Goal: Information Seeking & Learning: Learn about a topic

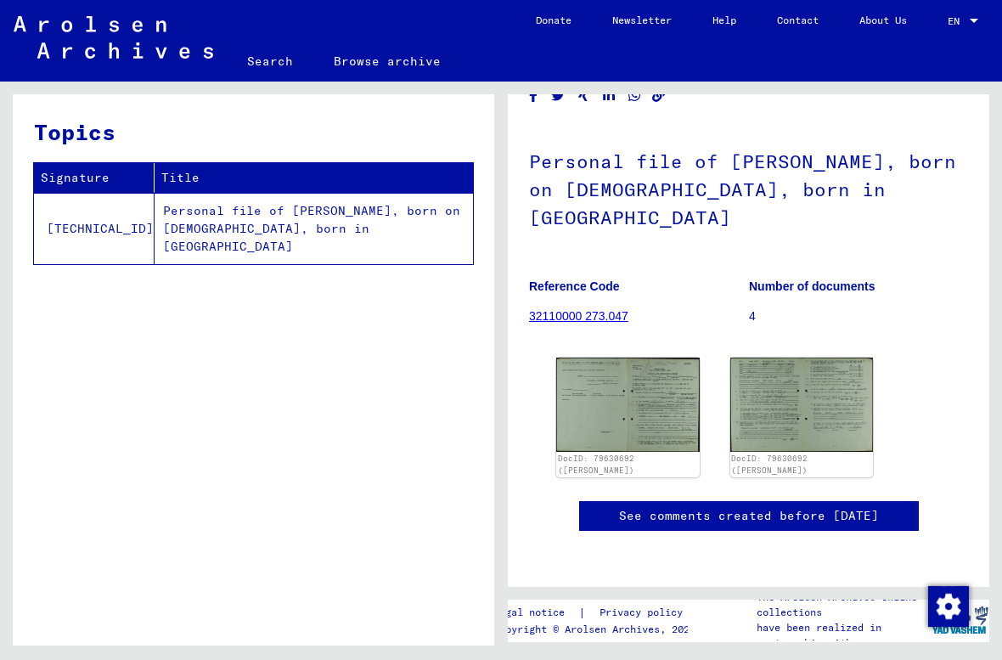
scroll to position [167, 0]
click at [647, 357] on img at bounding box center [627, 404] width 143 height 94
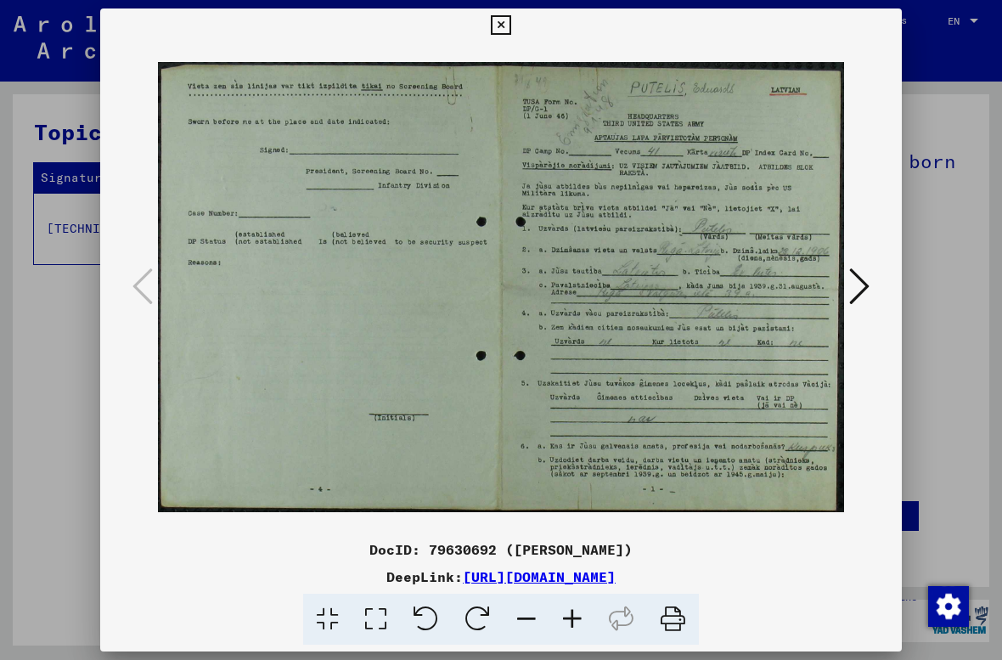
click at [510, 24] on icon at bounding box center [501, 25] width 20 height 20
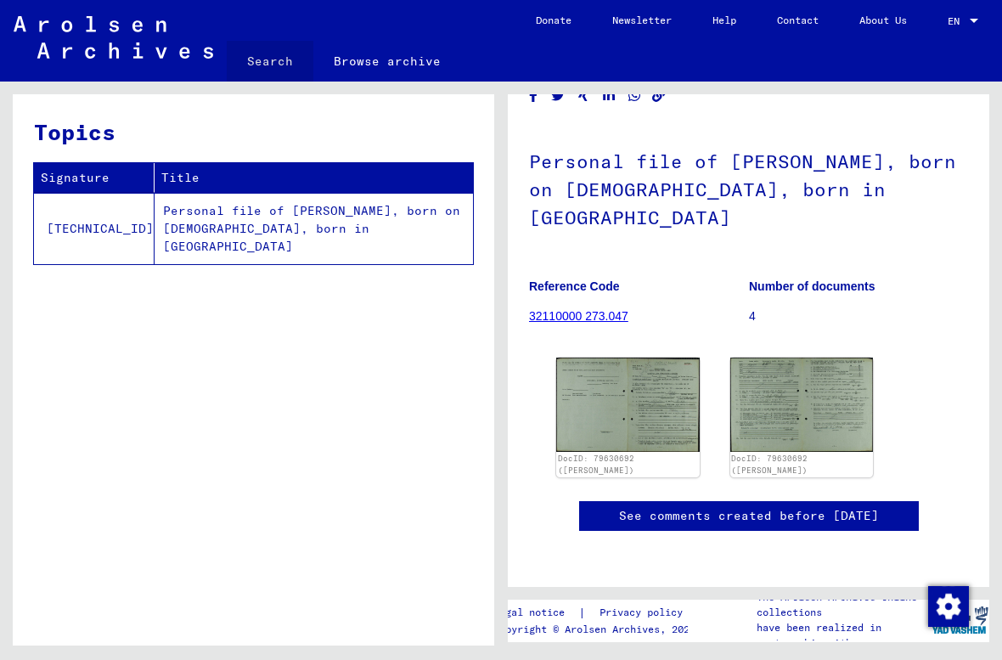
click at [275, 61] on link "Search" at bounding box center [270, 61] width 87 height 41
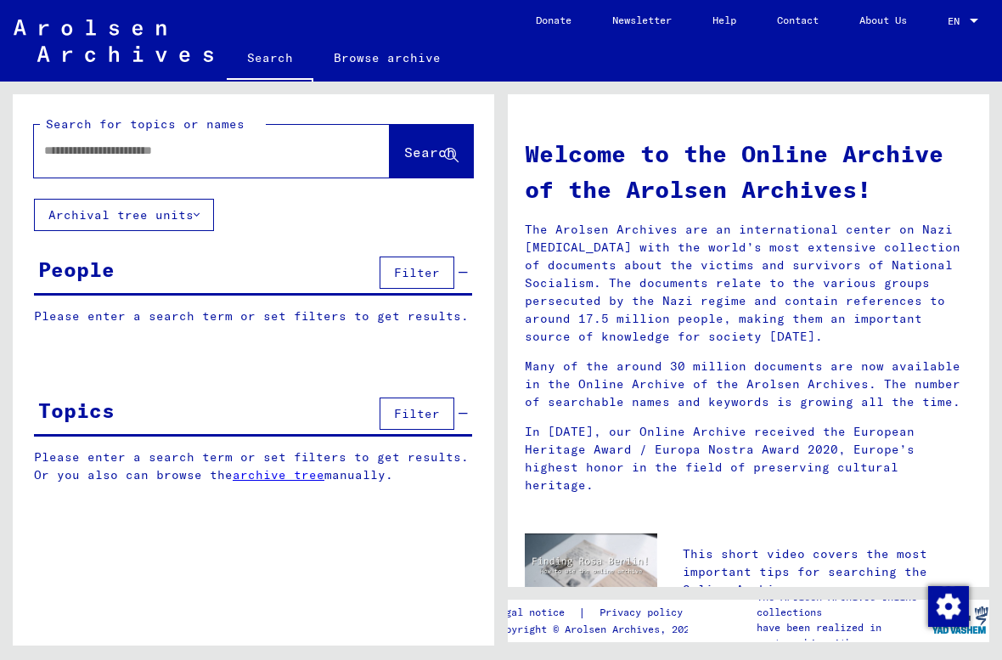
click at [93, 153] on input "text" at bounding box center [191, 151] width 295 height 18
type input "*"
type input "*****"
click at [412, 162] on span "Search" at bounding box center [431, 153] width 54 height 18
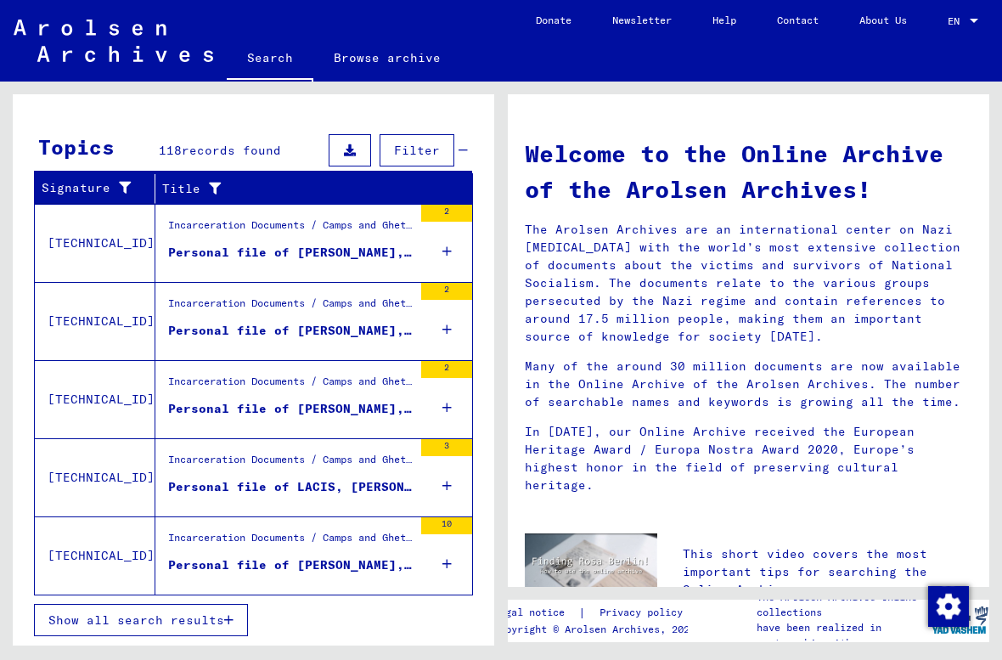
scroll to position [528, 0]
click at [387, 486] on div "Personal file of LACIS, [PERSON_NAME], born on [DEMOGRAPHIC_DATA], born in [GEO…" at bounding box center [290, 487] width 245 height 18
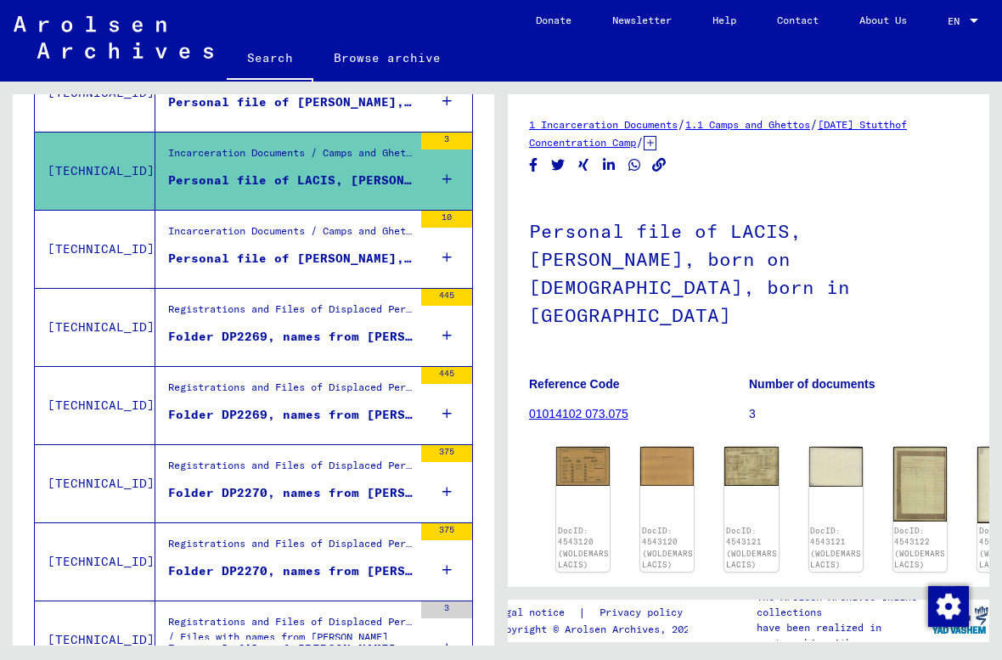
click at [583, 447] on div "DocID: 4543120 (WOLDEMARS LACIS)" at bounding box center [582, 509] width 53 height 125
click at [586, 407] on link "01014102 073.075" at bounding box center [578, 414] width 99 height 14
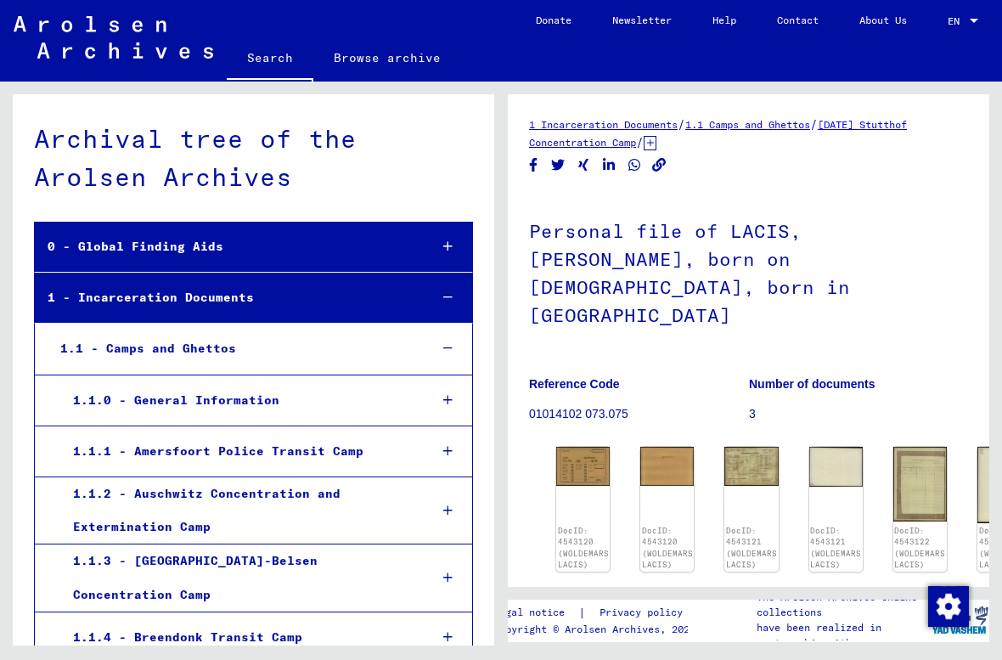
scroll to position [13641, 0]
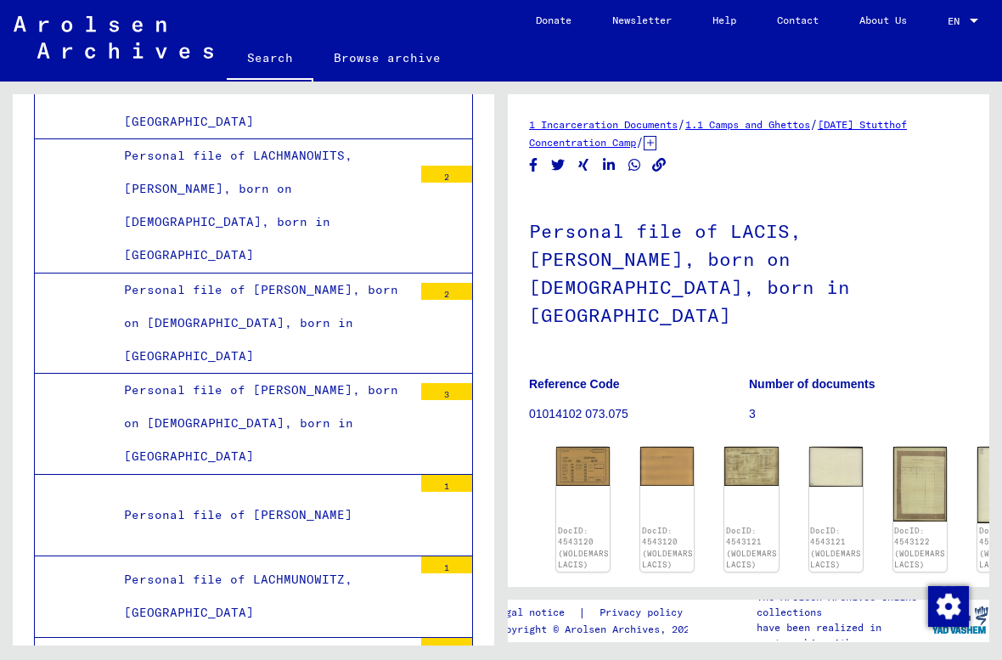
click at [601, 525] on div "DocID: 4543120 (WOLDEMARS LACIS)" at bounding box center [583, 548] width 51 height 46
click at [599, 375] on p "Reference Code" at bounding box center [638, 384] width 219 height 18
click at [603, 405] on p "01014102 073.075" at bounding box center [638, 414] width 219 height 18
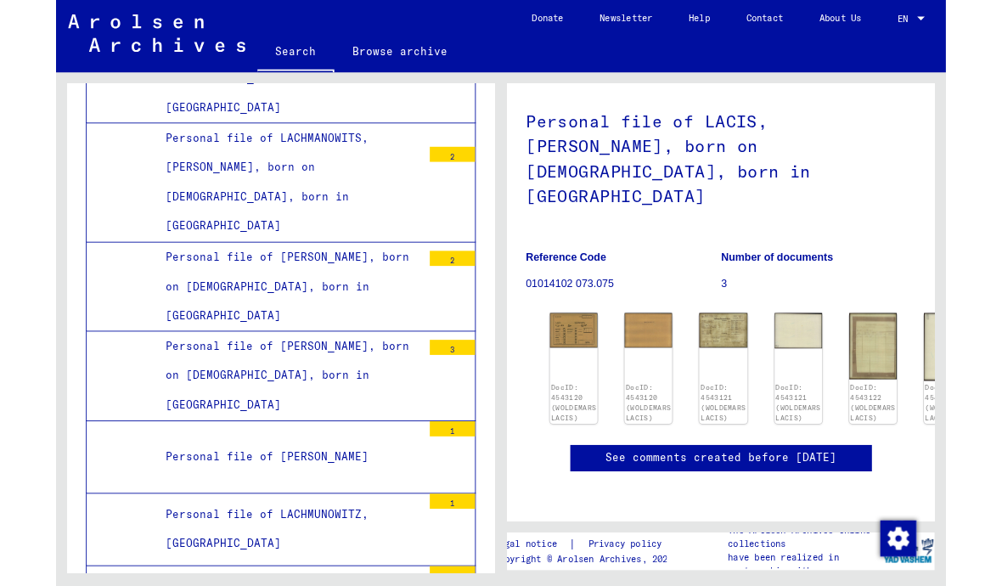
scroll to position [149, 0]
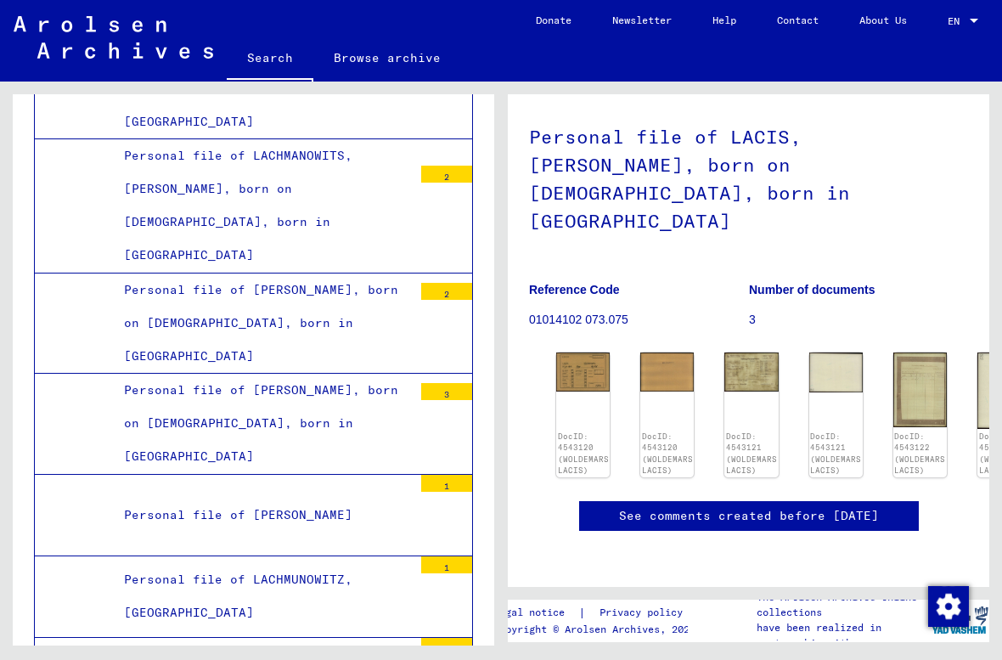
click at [734, 507] on link "See comments created before [DATE]" at bounding box center [749, 516] width 260 height 18
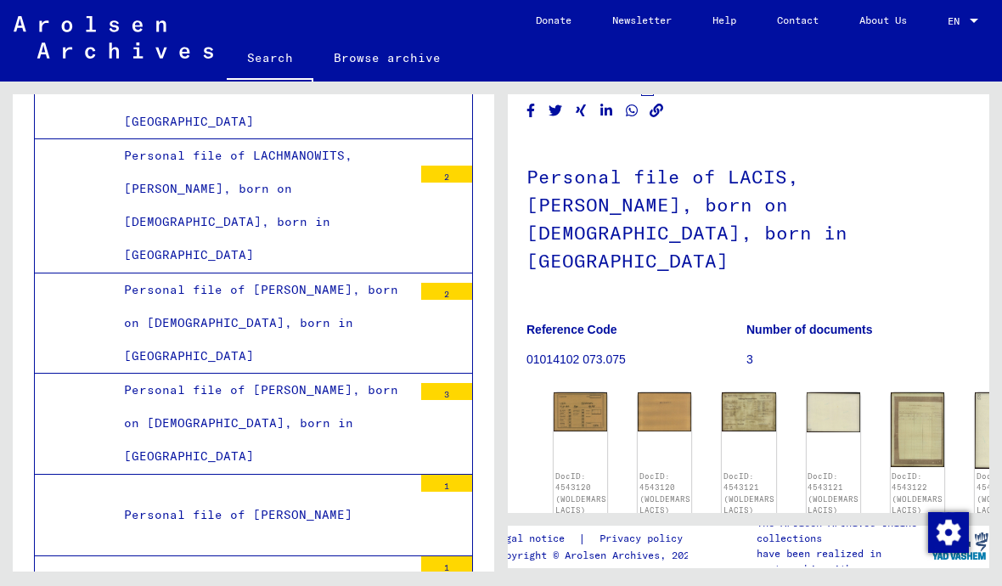
scroll to position [53, 3]
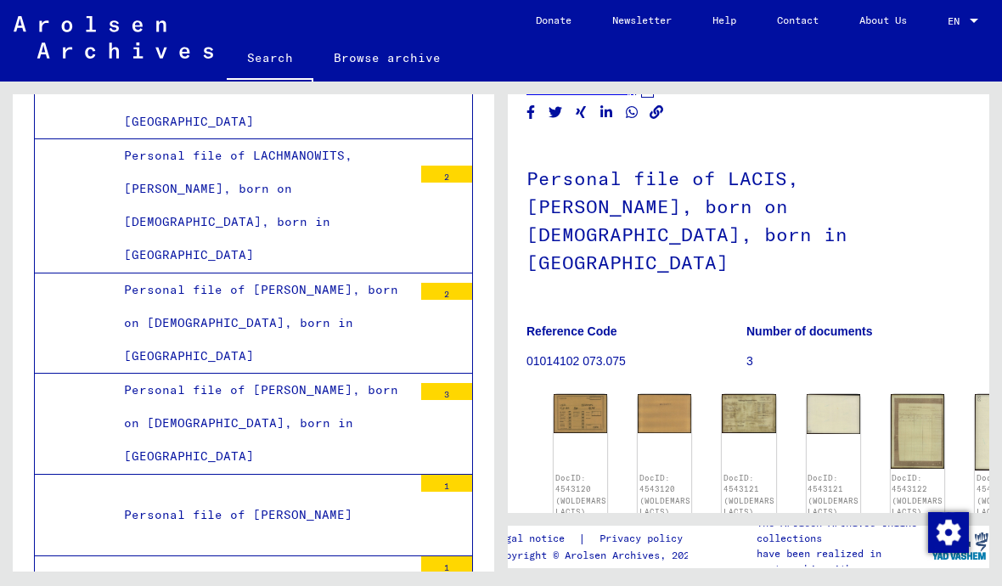
click at [598, 394] on img at bounding box center [580, 413] width 53 height 39
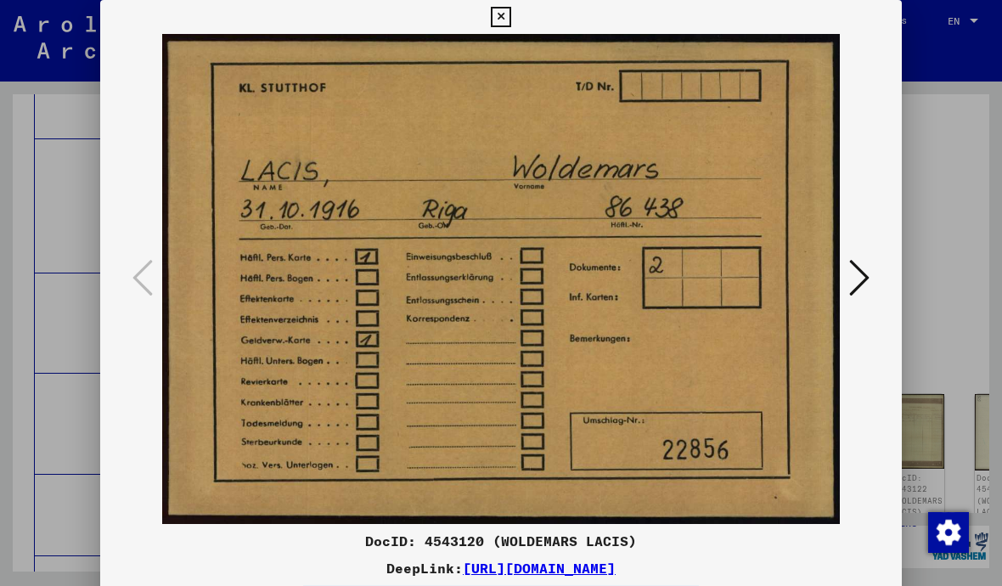
click at [861, 286] on icon at bounding box center [859, 277] width 20 height 41
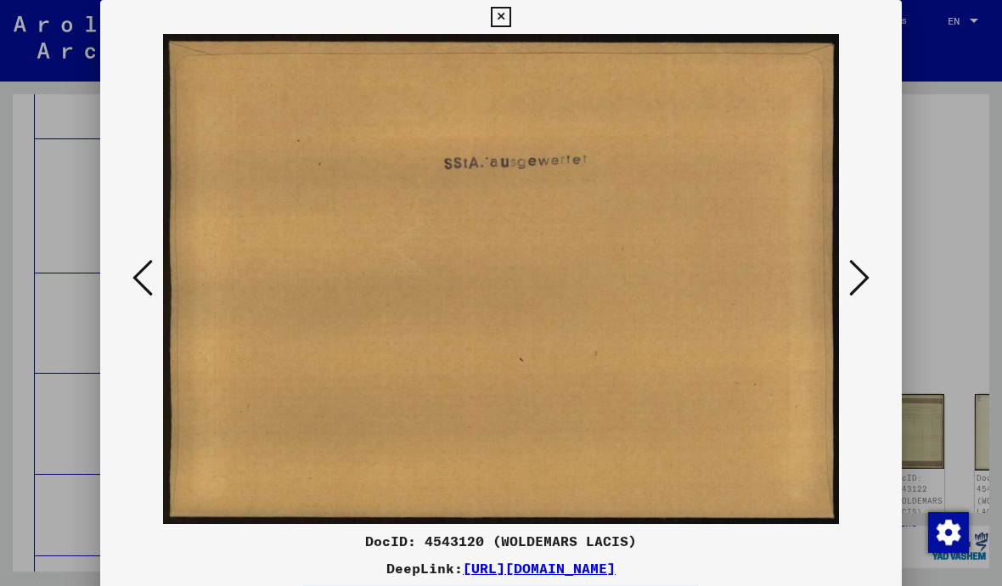
click at [853, 287] on icon at bounding box center [859, 277] width 20 height 41
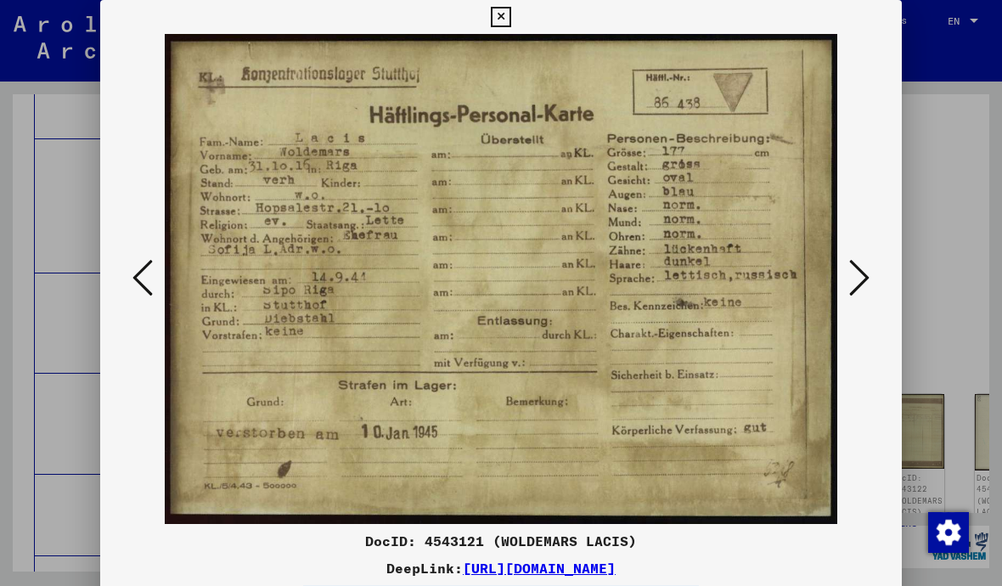
click at [860, 288] on icon at bounding box center [859, 277] width 20 height 41
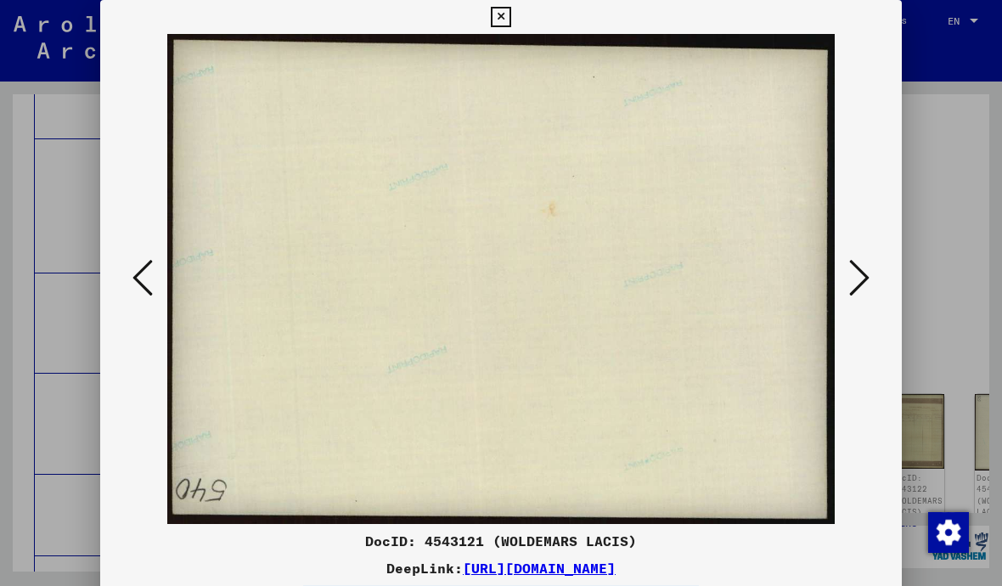
click at [856, 288] on icon at bounding box center [859, 277] width 20 height 41
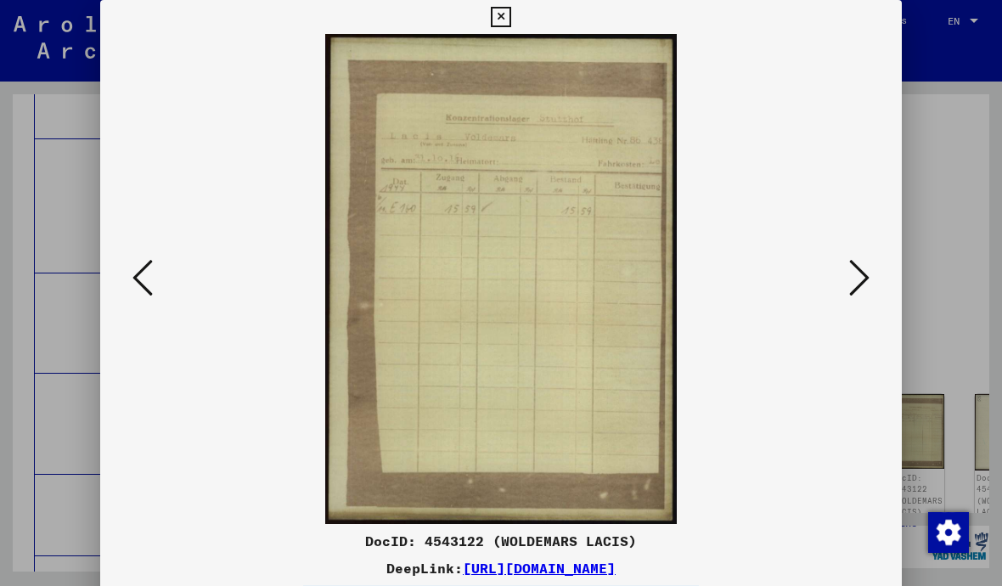
click at [864, 276] on icon at bounding box center [859, 277] width 20 height 41
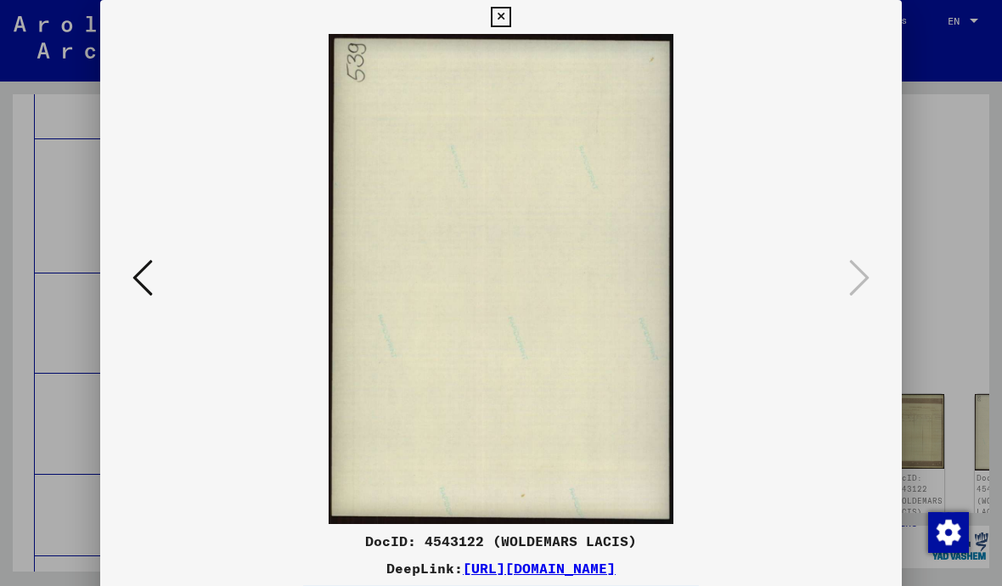
click at [510, 22] on icon at bounding box center [501, 17] width 20 height 20
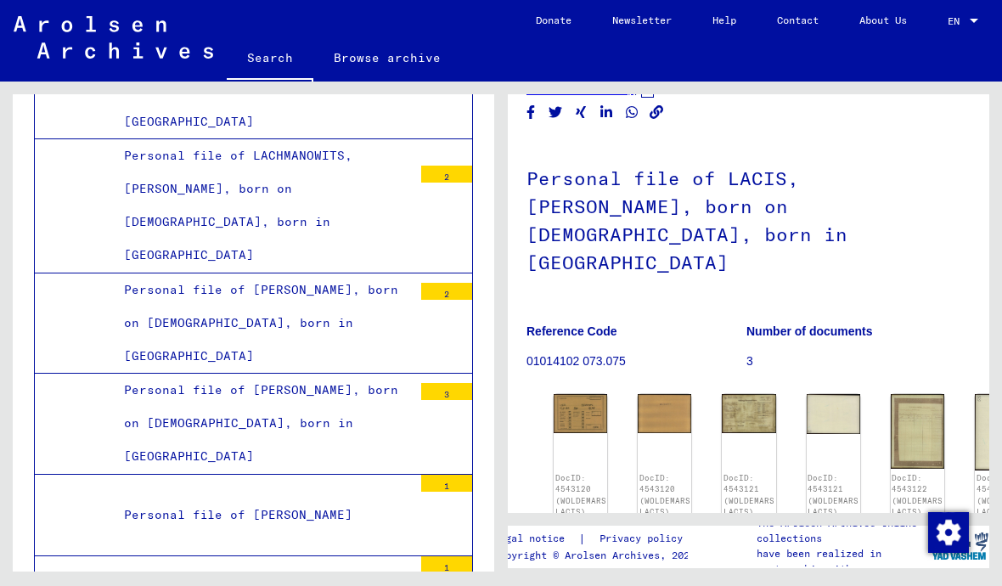
click at [833, 394] on img at bounding box center [833, 413] width 53 height 39
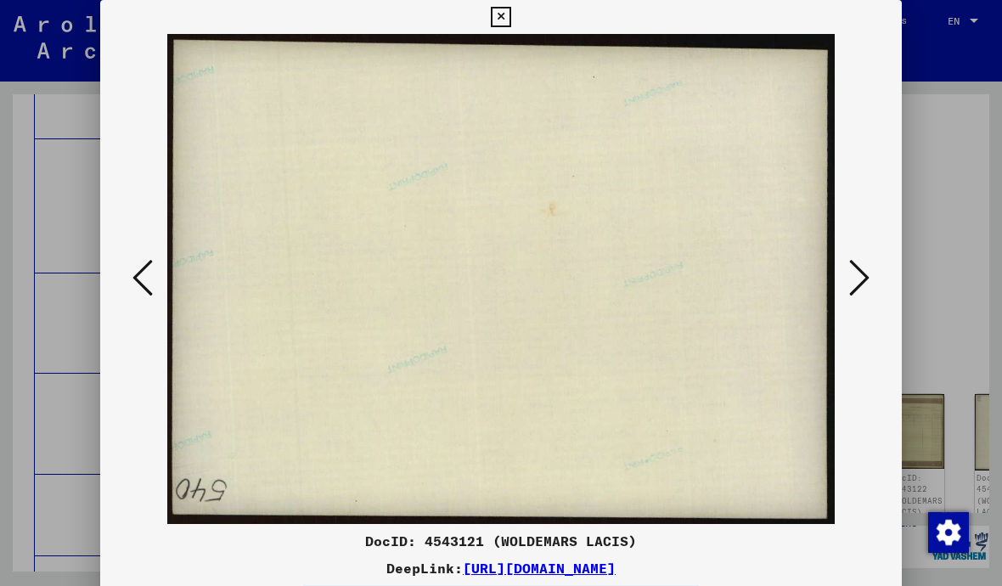
click at [864, 287] on icon at bounding box center [859, 277] width 20 height 41
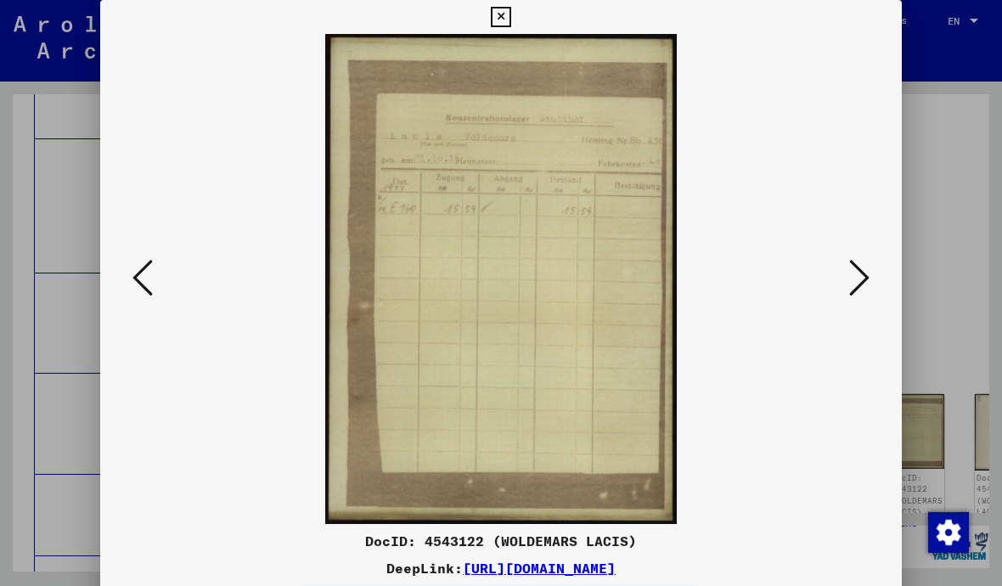
click at [510, 20] on icon at bounding box center [501, 17] width 20 height 20
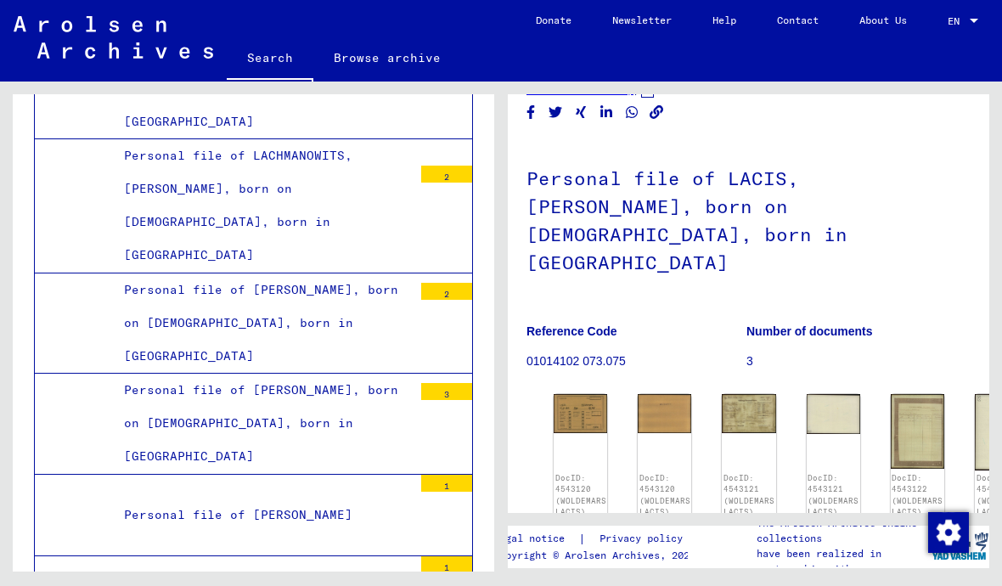
click at [910, 394] on img at bounding box center [917, 431] width 53 height 75
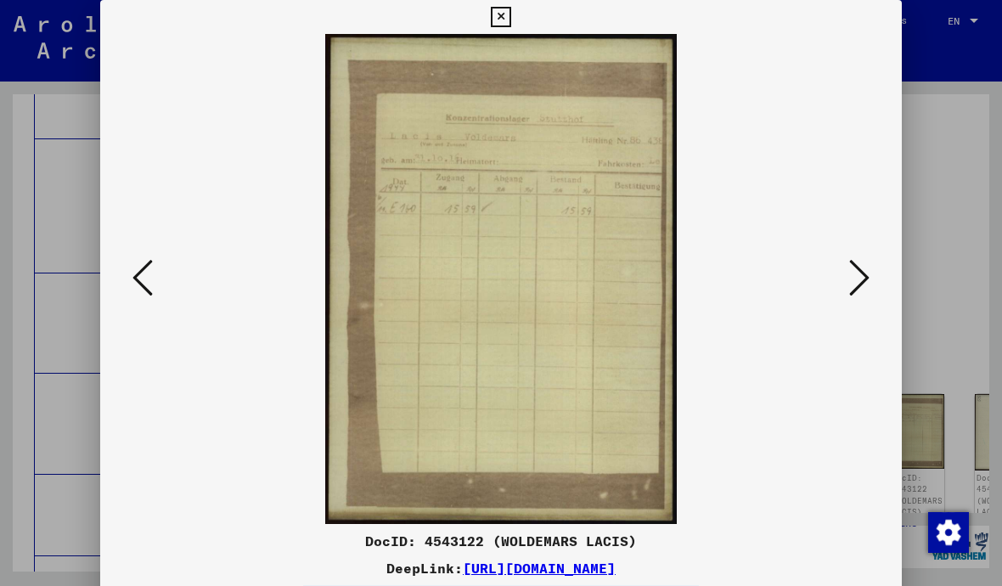
click at [871, 281] on button at bounding box center [859, 279] width 31 height 48
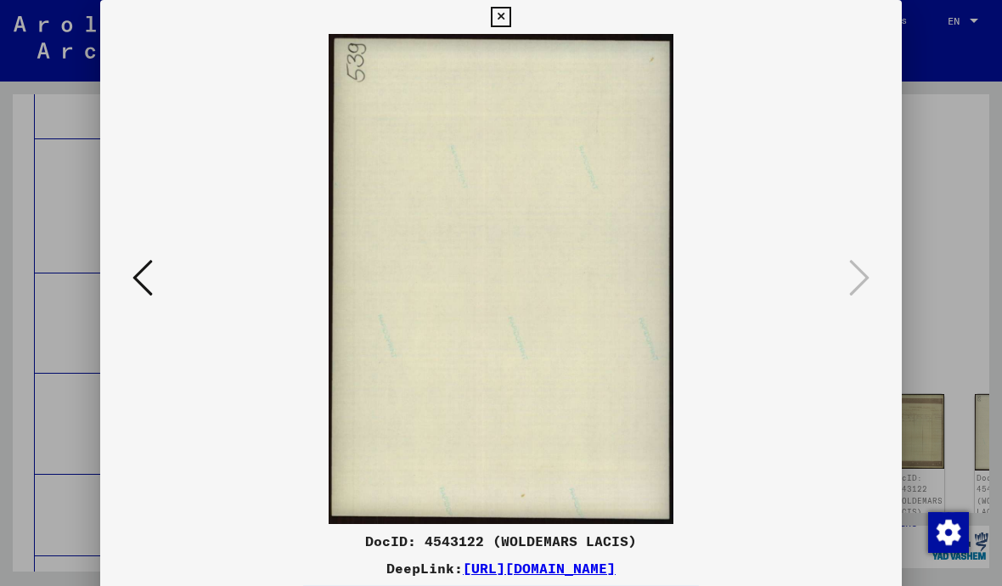
click at [510, 21] on icon at bounding box center [501, 17] width 20 height 20
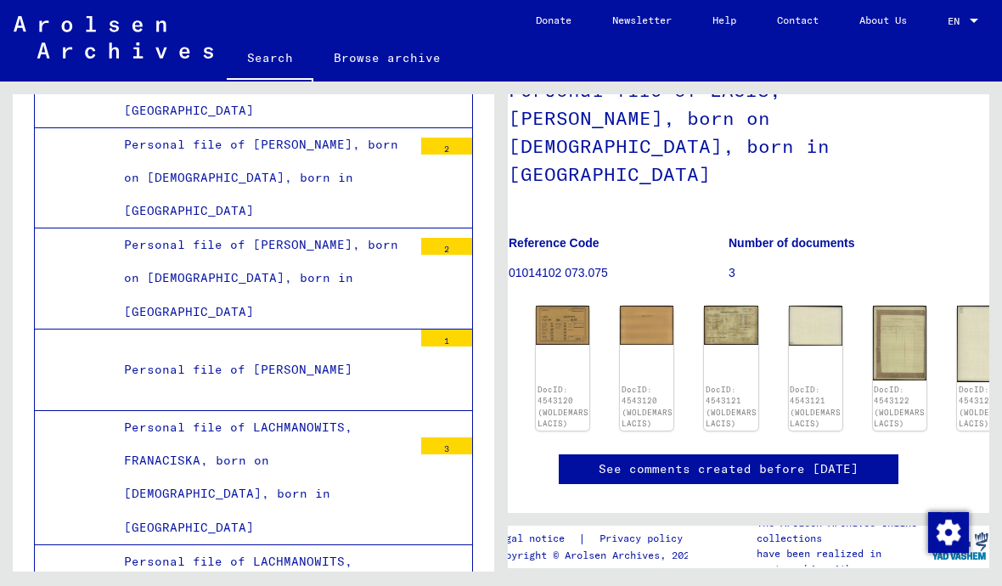
scroll to position [13241, 0]
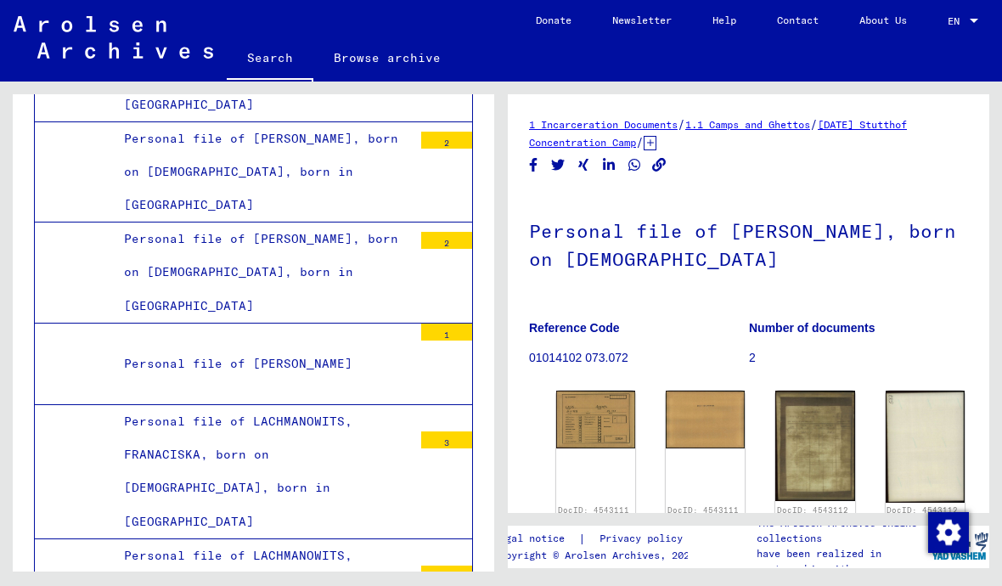
click at [600, 409] on img at bounding box center [595, 420] width 79 height 58
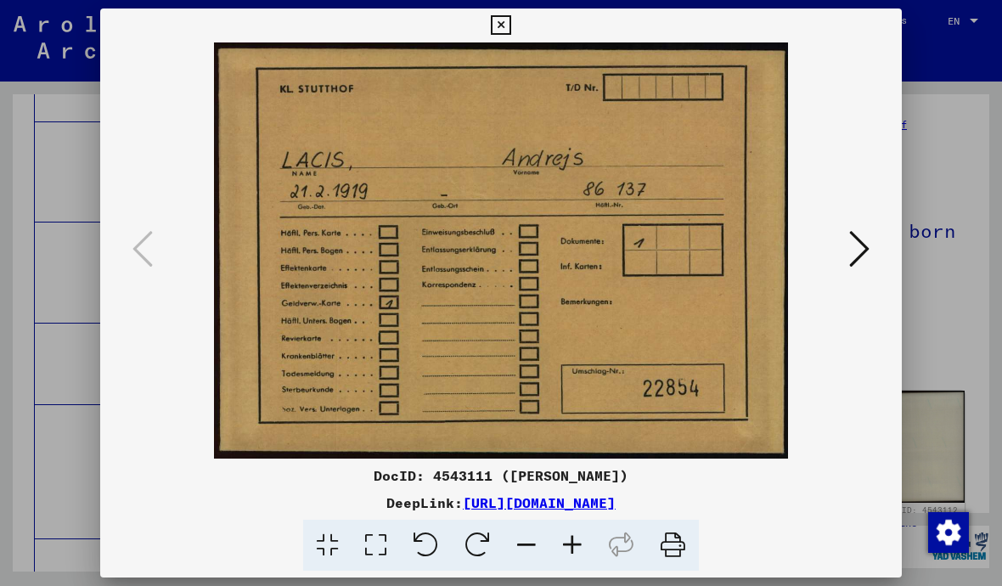
click at [850, 256] on icon at bounding box center [859, 248] width 20 height 41
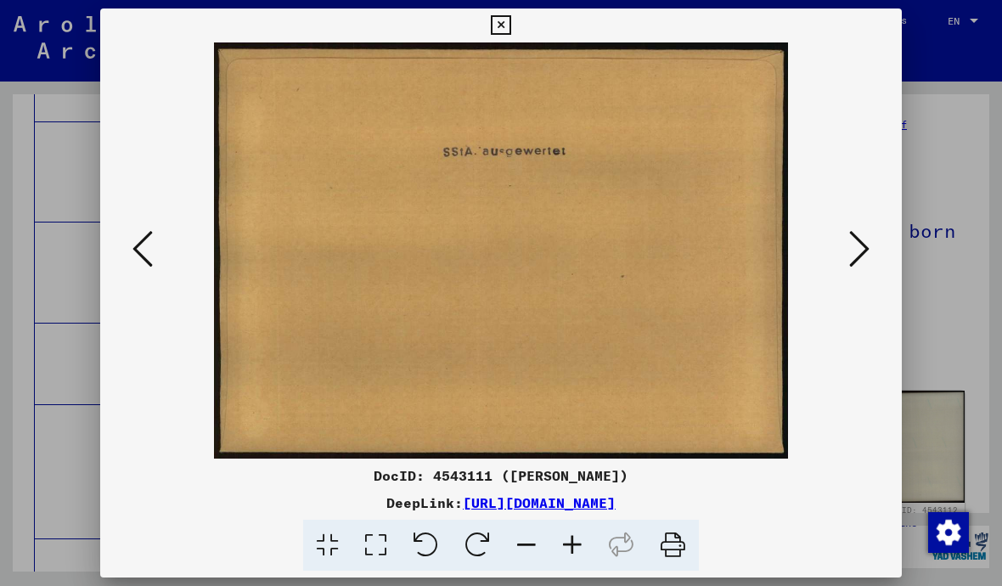
click at [848, 252] on button at bounding box center [859, 250] width 31 height 48
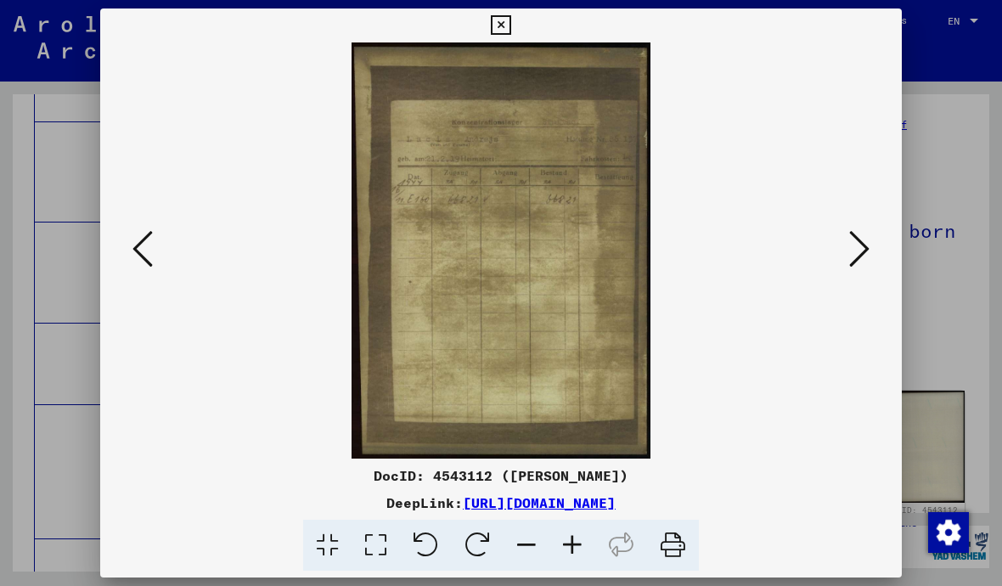
click at [858, 272] on button at bounding box center [859, 250] width 31 height 48
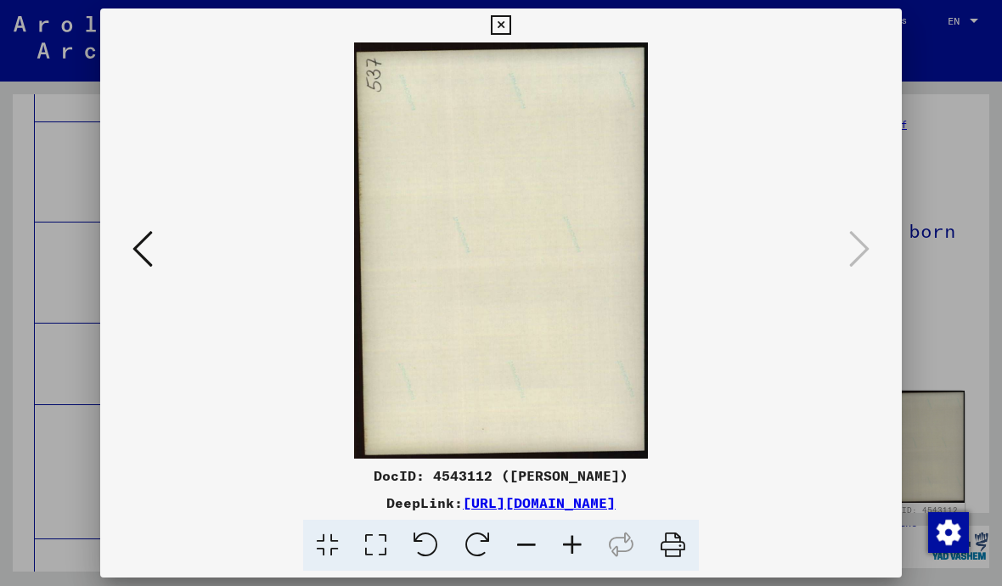
click at [510, 20] on icon at bounding box center [501, 25] width 20 height 20
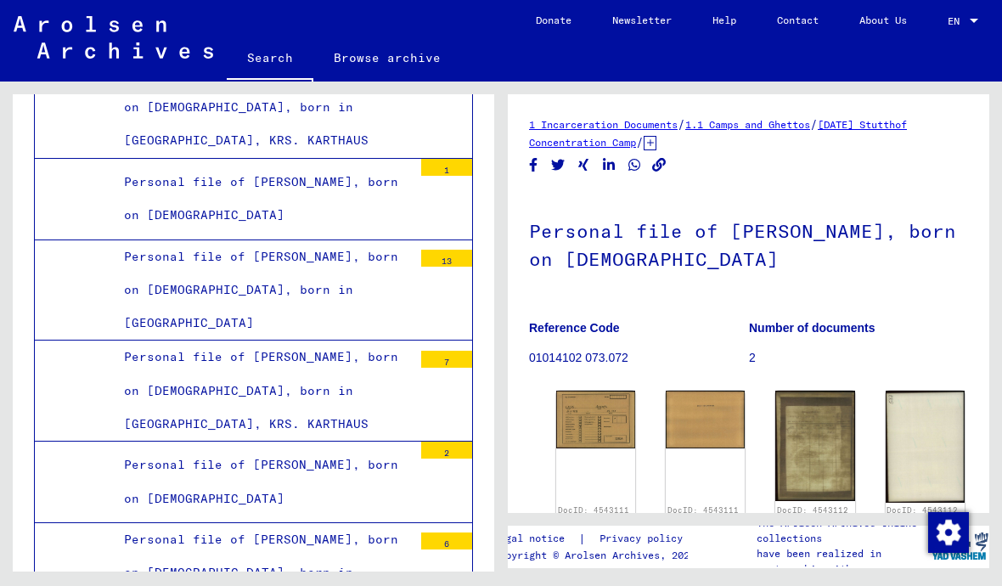
scroll to position [10496, 0]
